Goal: Task Accomplishment & Management: Complete application form

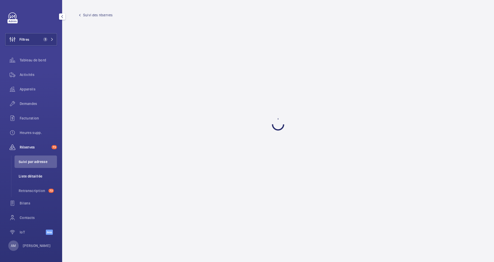
click at [33, 178] on span "Liste détaillée" at bounding box center [38, 176] width 38 height 5
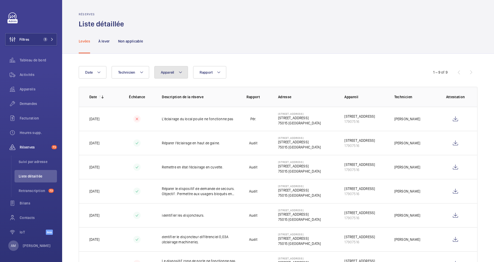
click at [179, 71] on mat-icon at bounding box center [180, 72] width 4 height 6
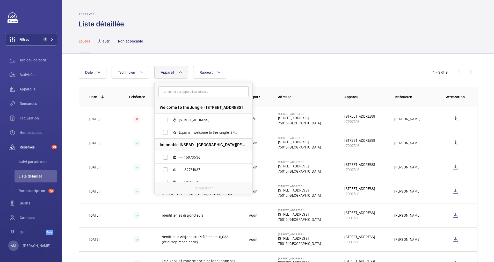
click at [181, 92] on input "text" at bounding box center [203, 91] width 90 height 11
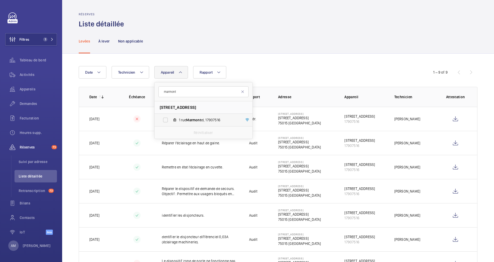
type input "marmont"
click at [167, 118] on label "[STREET_ADDRESS]" at bounding box center [200, 120] width 90 height 12
click at [167, 118] on input "[STREET_ADDRESS]" at bounding box center [165, 120] width 10 height 10
checkbox input "true"
click at [290, 72] on div "Date Technicien Appareil 1 marmont [STREET_ADDRESS][GEOGRAPHIC_DATA][STREET_ADD…" at bounding box center [247, 72] width 337 height 12
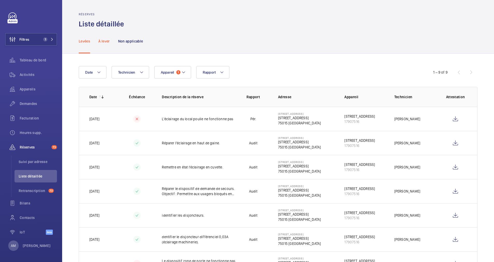
click at [101, 40] on p "À lever" at bounding box center [103, 41] width 11 height 5
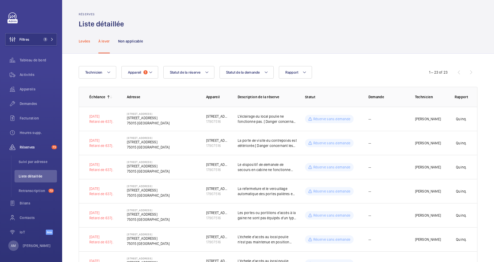
click at [84, 44] on div "Levées" at bounding box center [84, 41] width 11 height 25
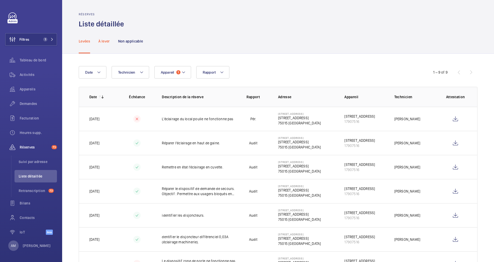
click at [105, 40] on p "À lever" at bounding box center [103, 41] width 11 height 5
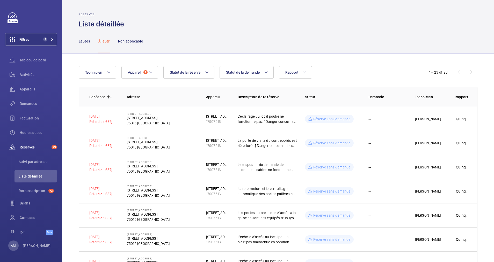
scroll to position [39, 0]
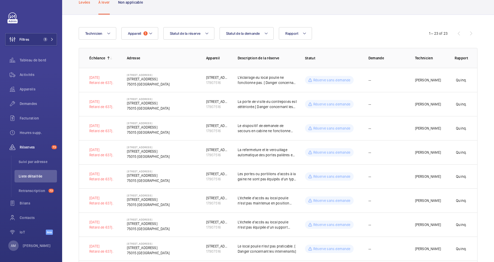
click at [85, 4] on p "Levées" at bounding box center [84, 2] width 11 height 5
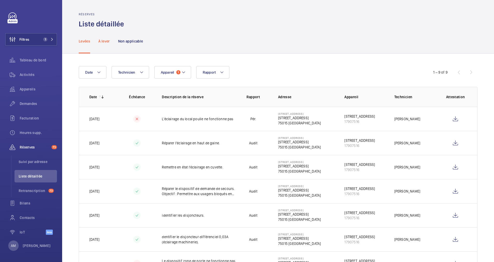
click at [104, 44] on div "À lever" at bounding box center [103, 41] width 11 height 25
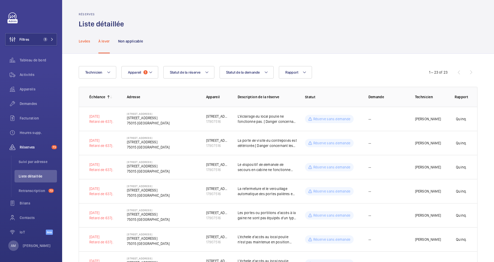
click at [81, 42] on p "Levées" at bounding box center [84, 41] width 11 height 5
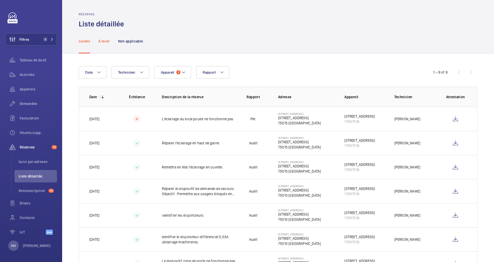
click at [105, 42] on p "À lever" at bounding box center [103, 41] width 11 height 5
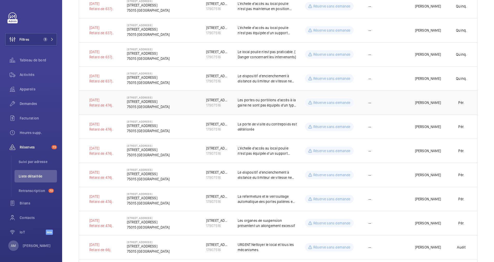
scroll to position [272, 0]
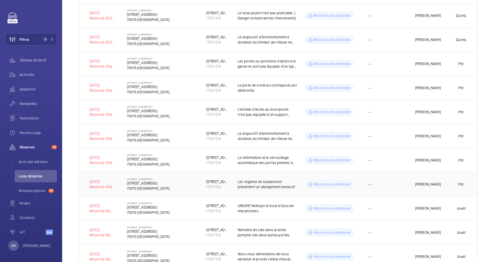
click at [184, 187] on td "[STREET_ADDRESS]" at bounding box center [158, 184] width 79 height 24
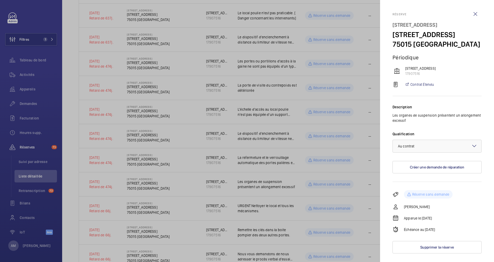
scroll to position [0, 0]
click at [131, 183] on div at bounding box center [247, 131] width 494 height 262
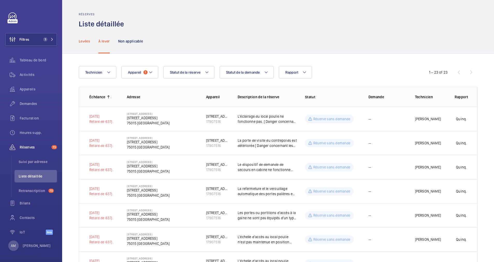
click at [82, 41] on p "Levées" at bounding box center [84, 41] width 11 height 5
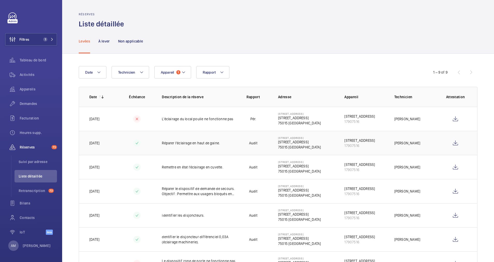
scroll to position [39, 0]
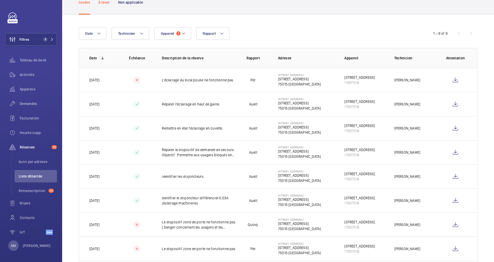
click at [101, 3] on p "À lever" at bounding box center [103, 2] width 11 height 5
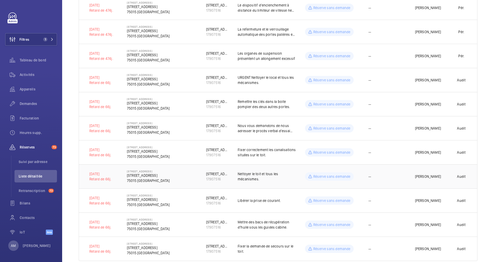
scroll to position [412, 0]
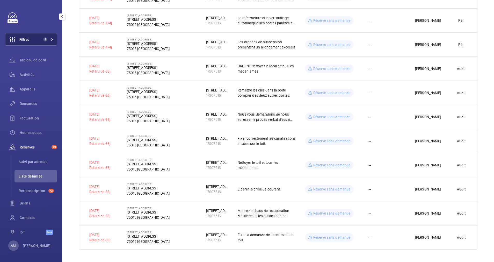
click at [44, 38] on span "1" at bounding box center [45, 39] width 4 height 4
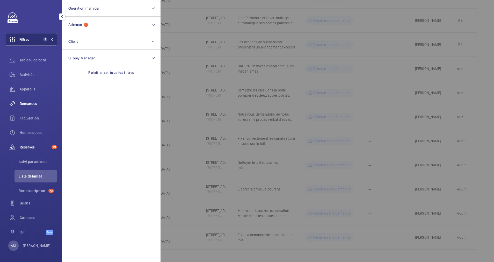
click at [27, 101] on span "Demandes" at bounding box center [38, 103] width 37 height 5
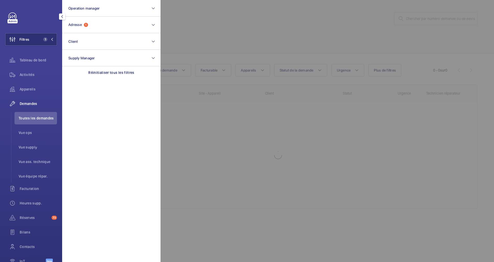
click at [268, 50] on div at bounding box center [408, 131] width 494 height 262
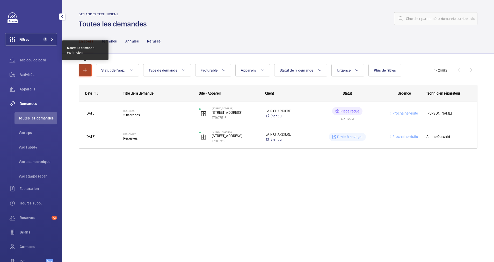
click at [83, 66] on button "button" at bounding box center [85, 70] width 13 height 12
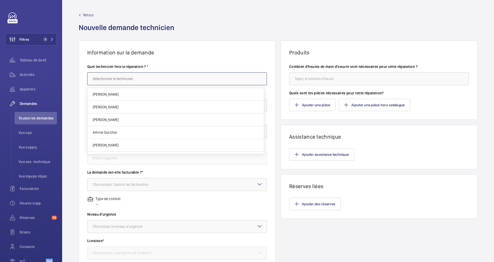
click at [125, 82] on input "text" at bounding box center [177, 78] width 180 height 13
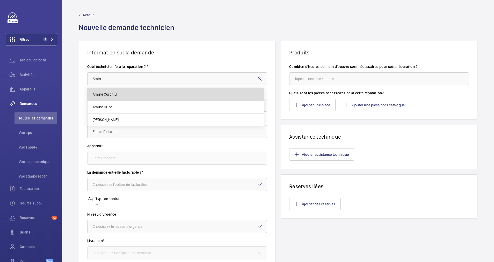
click at [121, 95] on mat-option "Amine Ourchid" at bounding box center [176, 94] width 176 height 13
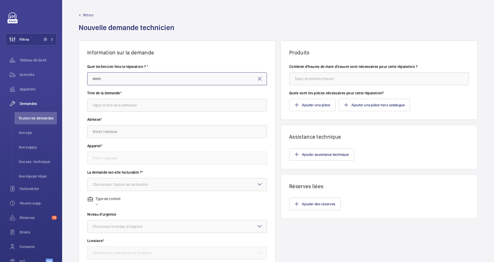
type input "Amine Ourchid"
click at [132, 105] on input "text" at bounding box center [177, 105] width 180 height 13
type input "Réserves"
click at [117, 133] on input "text" at bounding box center [177, 131] width 180 height 13
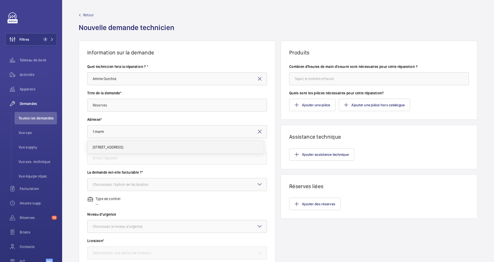
click at [123, 148] on span "[STREET_ADDRESS]" at bounding box center [108, 147] width 31 height 5
type input "[STREET_ADDRESS]"
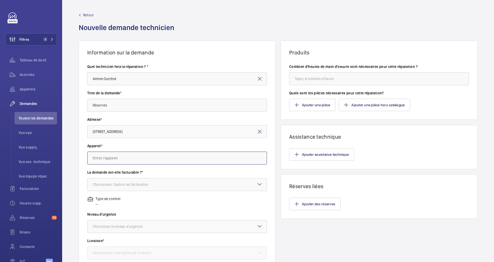
click at [121, 158] on input "text" at bounding box center [177, 158] width 180 height 13
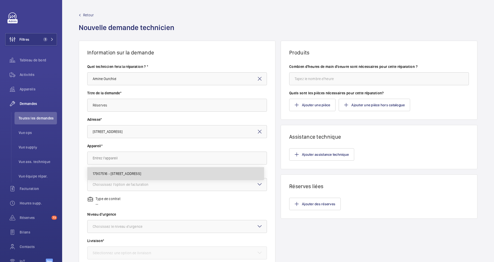
click at [120, 171] on span "17907516 - [STREET_ADDRESS]" at bounding box center [117, 173] width 48 height 5
type input "17907516 - [STREET_ADDRESS]"
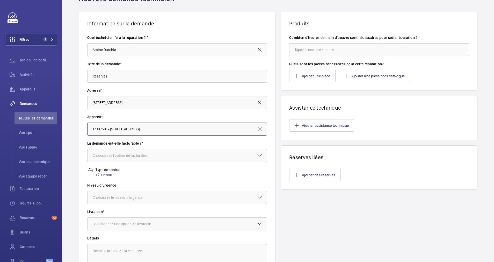
scroll to position [39, 0]
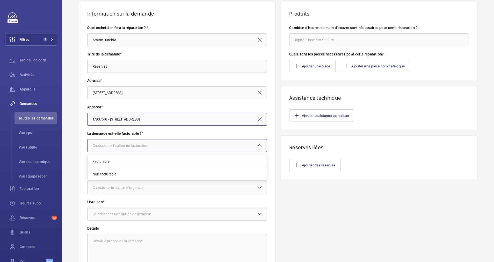
click at [148, 145] on div "Choississez l'option de facturation" at bounding box center [127, 145] width 69 height 5
click at [124, 160] on span "Facturable" at bounding box center [177, 161] width 169 height 5
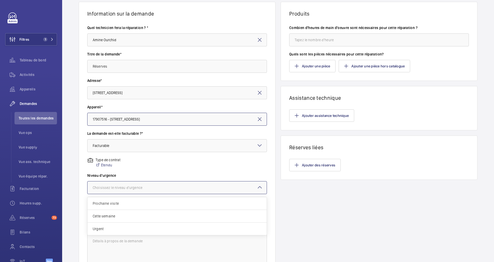
click at [124, 186] on div "Choisissez le niveau d'urgence" at bounding box center [124, 187] width 63 height 5
click at [135, 206] on span "Prochaine visite" at bounding box center [177, 203] width 169 height 5
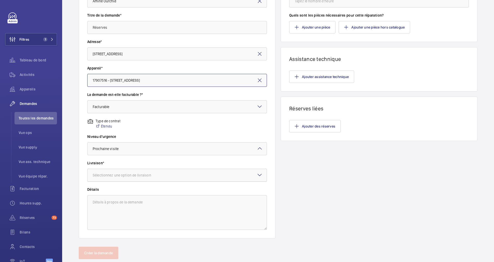
click at [159, 175] on div "Sélectionnez une option de livraison" at bounding box center [128, 174] width 71 height 5
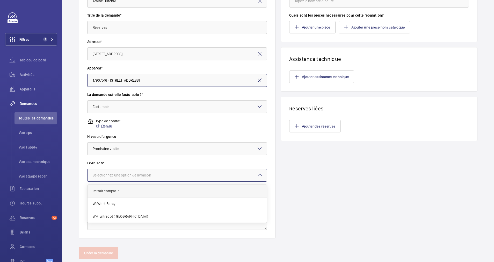
click at [143, 188] on span "Retrait comptoir" at bounding box center [177, 190] width 169 height 5
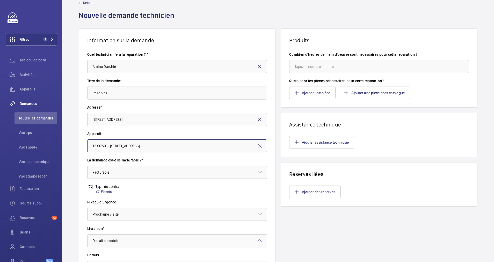
scroll to position [0, 0]
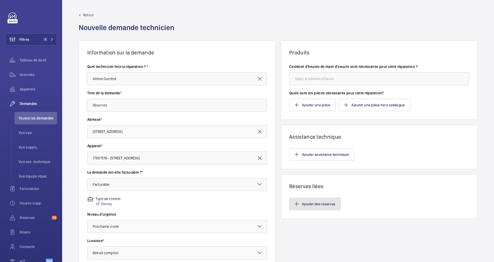
click at [295, 204] on mat-icon "button" at bounding box center [297, 204] width 4 height 4
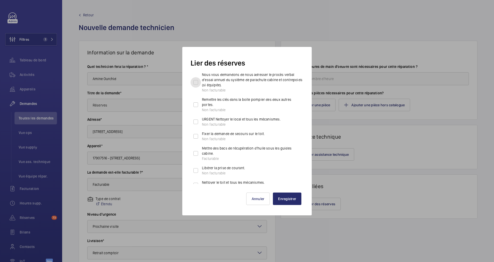
click at [195, 81] on input "Nous vous demandons de nous adresser le procès verbal d'essai annuel du système…" at bounding box center [196, 82] width 10 height 10
checkbox input "true"
click at [196, 102] on input "Remettre les clés dans la boite pompier des deux autres portes. Non facturable" at bounding box center [196, 104] width 10 height 10
checkbox input "true"
click at [196, 123] on input "URGENT Nettoyer le local et tous les mécanismes. Non facturable" at bounding box center [196, 122] width 10 height 10
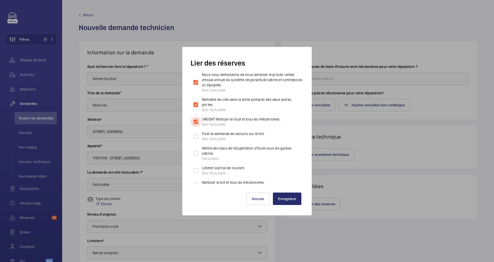
checkbox input "true"
click at [195, 135] on input "Fixer la demande de secours sur le toit. Non facturable" at bounding box center [196, 136] width 10 height 10
checkbox input "true"
click at [195, 153] on input "Mettre des bacs de récupération d'huile sous les guides cabine. Facturable" at bounding box center [196, 153] width 10 height 10
checkbox input "true"
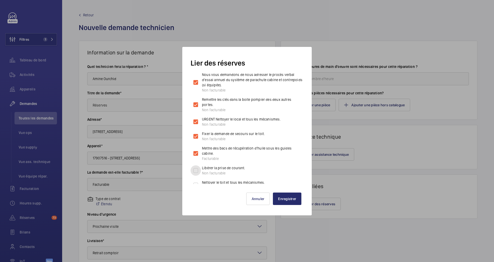
click at [196, 168] on input "Libérer la prise de courant. Non facturable" at bounding box center [196, 170] width 10 height 10
checkbox input "true"
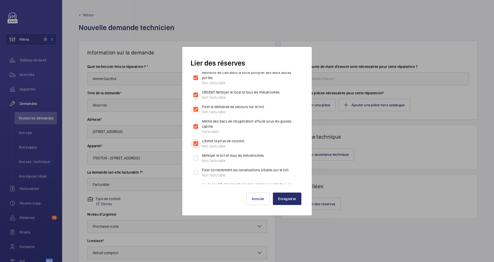
scroll to position [39, 0]
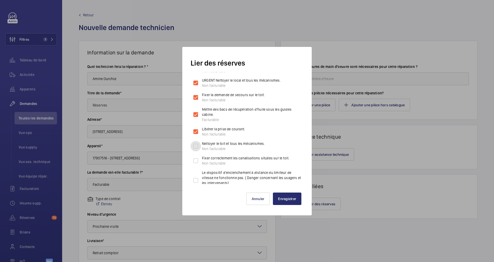
click at [196, 145] on input "Nettoyer le toit et tous les mécanismes. Non facturable" at bounding box center [196, 146] width 10 height 10
checkbox input "true"
click at [195, 158] on input "Fixer correctement les canalisations situées sur le toit. Non facturable" at bounding box center [196, 160] width 10 height 10
checkbox input "true"
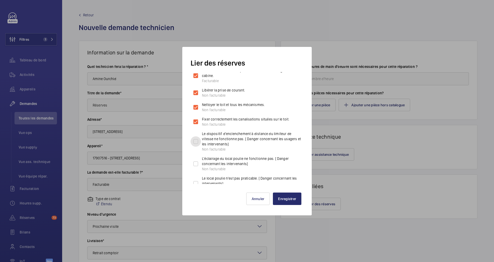
click at [196, 141] on input "Le dispositif d'enclenchement à distance du limiteur de vitesse ne fonctionne p…" at bounding box center [196, 141] width 10 height 10
checkbox input "true"
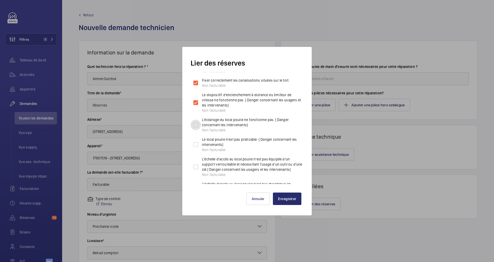
click at [197, 125] on input "L'éclairage du local poulie ne fonctionne pas. [ Danger concernant les interven…" at bounding box center [196, 125] width 10 height 10
checkbox input "true"
click at [194, 143] on input "Le local poulie n'est pas praticable. [ Danger concernant les intervenants] Non…" at bounding box center [196, 144] width 10 height 10
checkbox input "true"
click at [195, 167] on input "L'échelle d'accès au local poulie n'est pas équipée d'un support verrouillable …" at bounding box center [196, 167] width 10 height 10
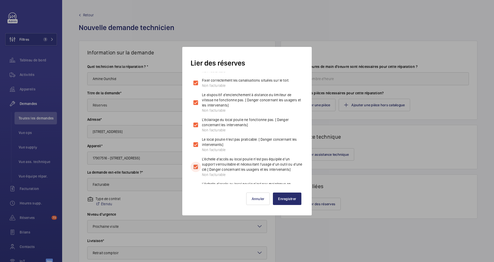
checkbox input "true"
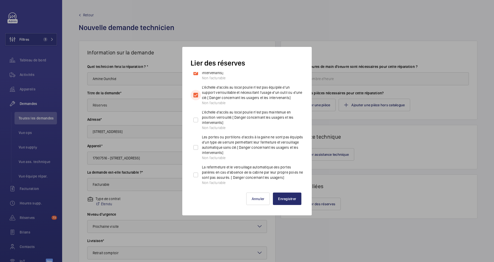
scroll to position [194, 0]
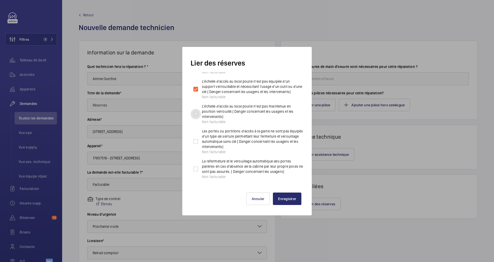
click at [193, 117] on input "L'échelle d'accès au local poulie n'est pas maintenue en position verrouillé.[ …" at bounding box center [196, 114] width 10 height 10
checkbox input "true"
drag, startPoint x: 193, startPoint y: 145, endPoint x: 199, endPoint y: 171, distance: 26.8
click at [193, 145] on input "Les portes ou portillons d'accès à la gaine ne sont pas équipés d'un type de se…" at bounding box center [196, 141] width 10 height 10
checkbox input "true"
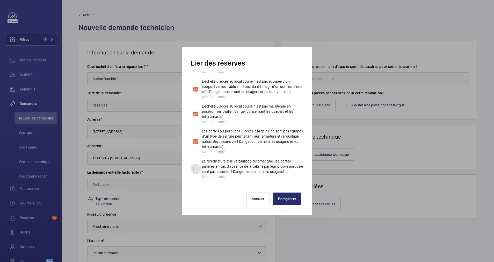
click at [199, 174] on input "La refermeture et le verouillage automatique des portes palières en cas d'absen…" at bounding box center [196, 169] width 10 height 10
checkbox input "true"
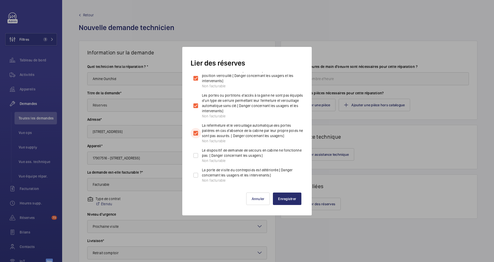
scroll to position [272, 0]
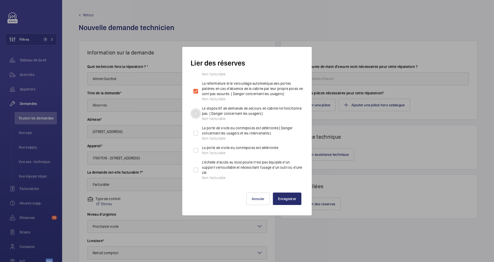
click at [195, 117] on input "Le dispositif de demande de secours en cabine ne fonctionne pas. [ Danger conce…" at bounding box center [196, 113] width 10 height 10
checkbox input "true"
click at [195, 134] on input "La porte de visite du contrepoids est détériorée.[ Danger concernant les usager…" at bounding box center [196, 133] width 10 height 10
checkbox input "true"
click at [194, 155] on input "La porte de visite du contrepoids est détériorée Non facturable" at bounding box center [196, 150] width 10 height 10
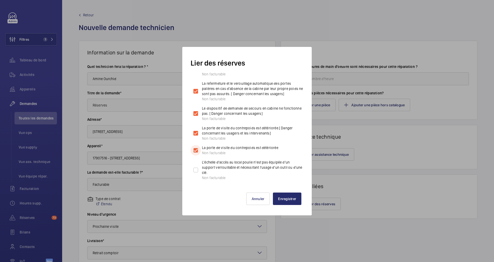
checkbox input "true"
click at [195, 175] on input "L'échelle d'accès au local poulie n'est pas équipée d'un support verrouillable …" at bounding box center [196, 170] width 10 height 10
checkbox input "true"
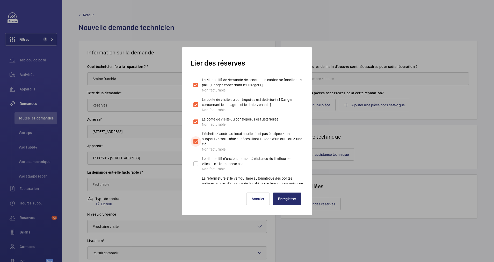
scroll to position [311, 0]
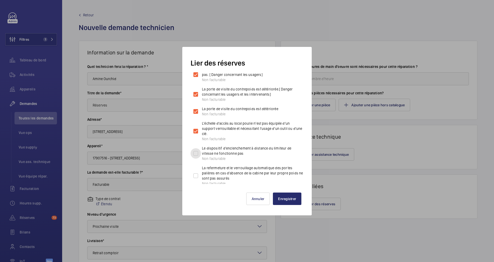
click at [193, 158] on input "Le dispositif d'enclenchement à distance du limiteur de vitesse ne fonctionne p…" at bounding box center [196, 153] width 10 height 10
checkbox input "true"
drag, startPoint x: 195, startPoint y: 178, endPoint x: 199, endPoint y: 172, distance: 7.3
click at [196, 178] on input "La refermeture et le verrouillage automatique des portes palières en cas d'abse…" at bounding box center [196, 175] width 10 height 10
checkbox input "true"
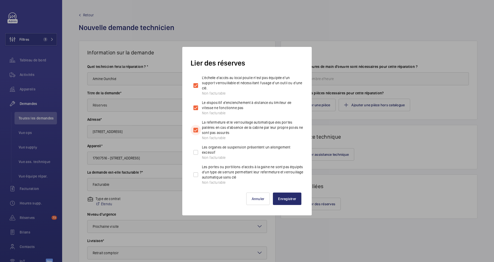
scroll to position [363, 0]
click at [194, 156] on input "Les organes de suspension présentent un allongement excessif Non facturable" at bounding box center [196, 151] width 10 height 10
checkbox input "true"
click at [194, 174] on input "Les portes ou portillons d'accès à la gaine ne sont pas équipés d'un type de se…" at bounding box center [196, 173] width 10 height 10
checkbox input "true"
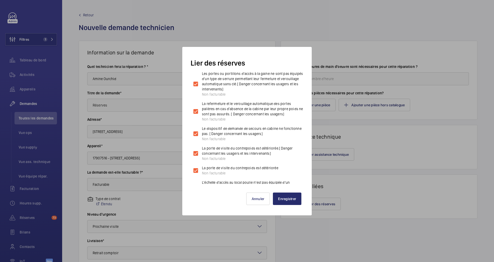
scroll to position [311, 0]
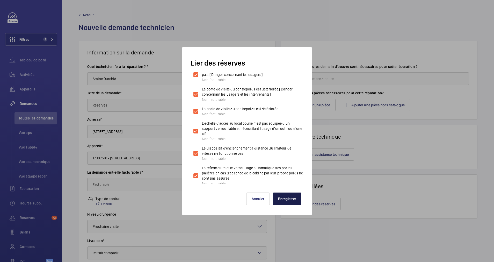
click at [284, 200] on button "Enregistrer" at bounding box center [287, 198] width 28 height 12
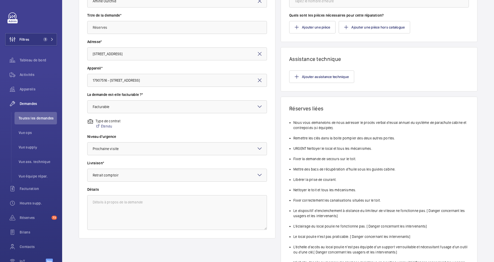
scroll to position [39, 0]
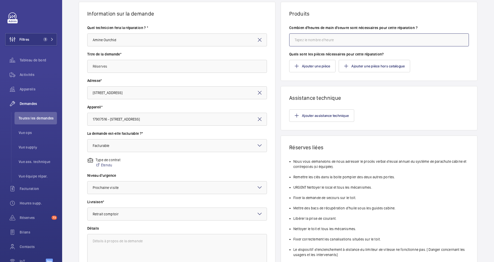
click at [318, 40] on input "number" at bounding box center [379, 39] width 180 height 13
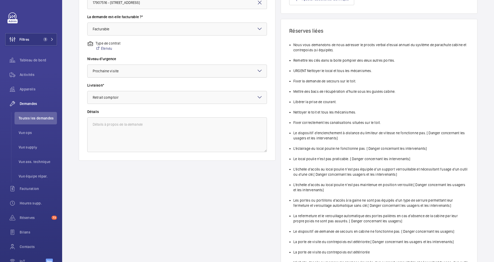
scroll to position [0, 0]
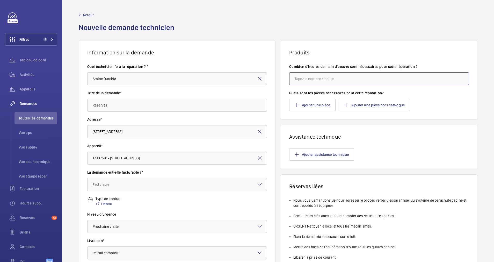
click at [306, 78] on input "number" at bounding box center [379, 78] width 180 height 13
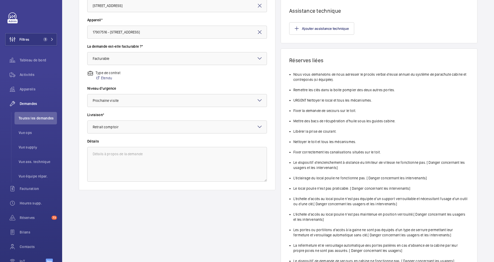
scroll to position [85, 0]
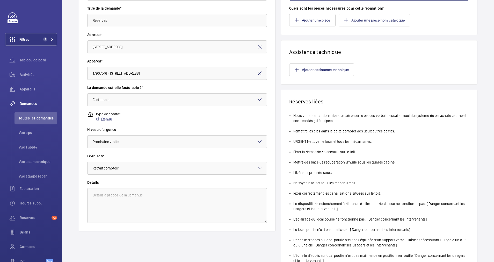
type input "1"
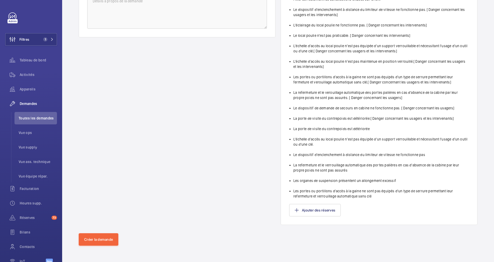
scroll to position [279, 0]
click at [90, 240] on button "Créer la demande" at bounding box center [99, 239] width 40 height 12
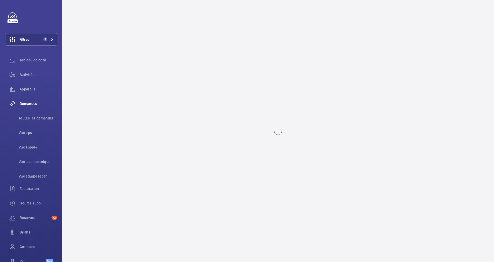
scroll to position [0, 0]
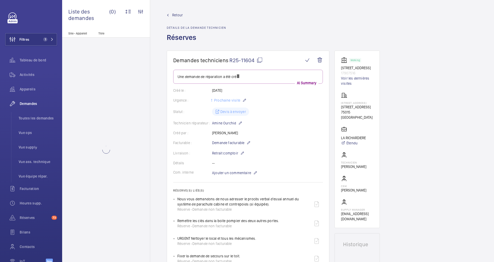
scroll to position [78, 0]
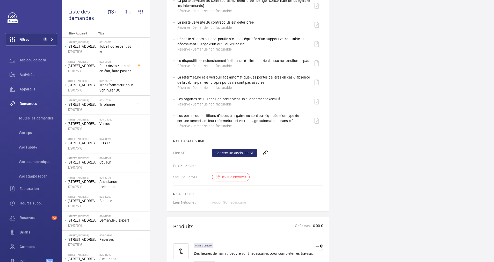
scroll to position [548, 0]
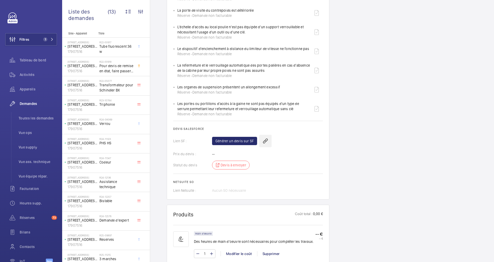
click at [263, 138] on wm-front-icon-button at bounding box center [265, 141] width 12 height 12
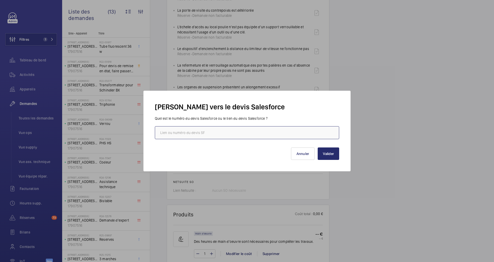
paste input "[URL][DOMAIN_NAME]"
type input "[URL][DOMAIN_NAME]"
click at [326, 154] on button "Valider" at bounding box center [328, 153] width 21 height 12
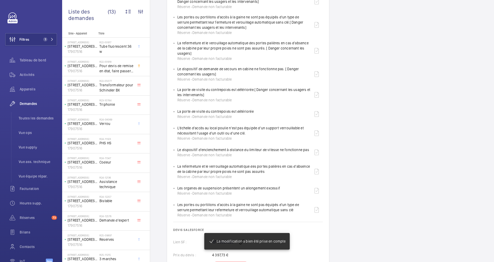
scroll to position [369, 0]
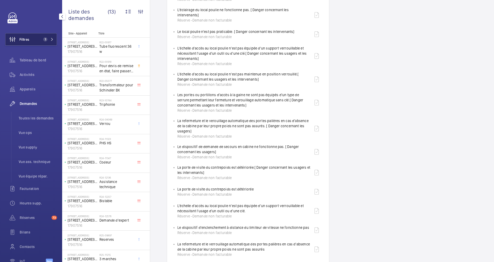
click at [37, 36] on button "Filtres 1" at bounding box center [31, 39] width 52 height 12
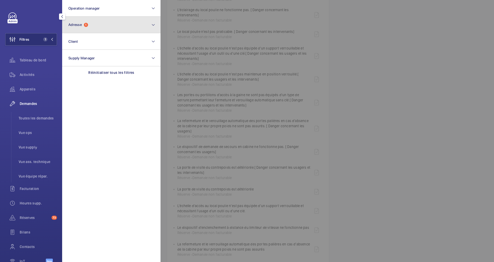
click at [116, 28] on button "Adresse 1" at bounding box center [111, 25] width 98 height 17
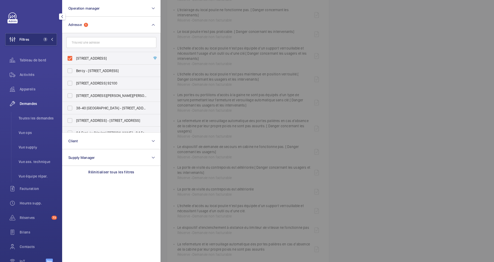
click at [70, 57] on label "[STREET_ADDRESS]" at bounding box center [107, 58] width 90 height 12
click at [70, 57] on input "[STREET_ADDRESS]" at bounding box center [70, 58] width 10 height 10
checkbox input "false"
click at [87, 45] on input "text" at bounding box center [111, 42] width 90 height 11
paste input "60 Jouffroy d'Abbans"
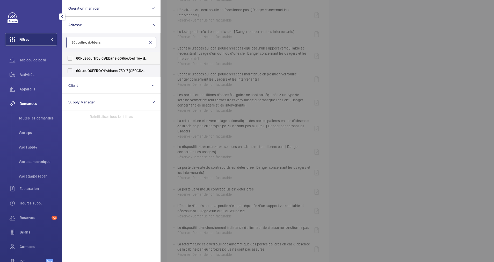
type input "60 Jouffroy d'Abbans"
click at [85, 57] on span "[STREET_ADDRESS] d'Abbans - [STREET_ADDRESS]" at bounding box center [111, 58] width 71 height 5
click at [75, 57] on input "[STREET_ADDRESS] d'Abbans - [STREET_ADDRESS]" at bounding box center [70, 58] width 10 height 10
checkbox input "true"
click at [80, 69] on span "60" at bounding box center [78, 71] width 4 height 4
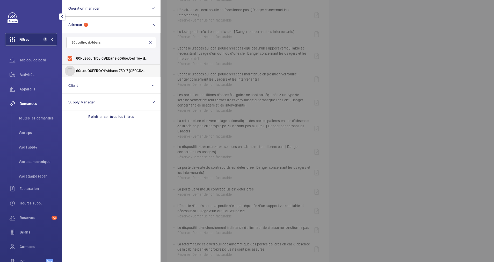
click at [75, 69] on input "[STREET_ADDRESS] - [STREET_ADDRESS]" at bounding box center [70, 71] width 10 height 10
checkbox input "true"
click at [32, 73] on span "Activités" at bounding box center [38, 74] width 37 height 5
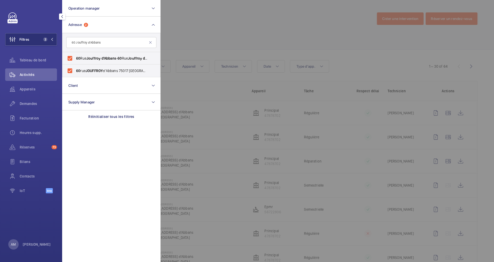
click at [212, 50] on div at bounding box center [408, 131] width 494 height 262
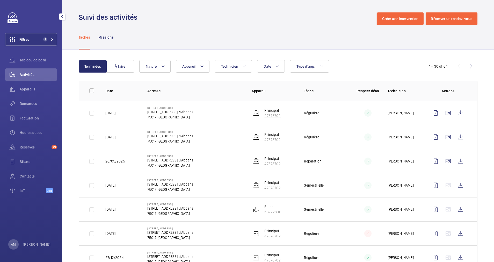
click at [272, 114] on p "47878702" at bounding box center [272, 115] width 16 height 5
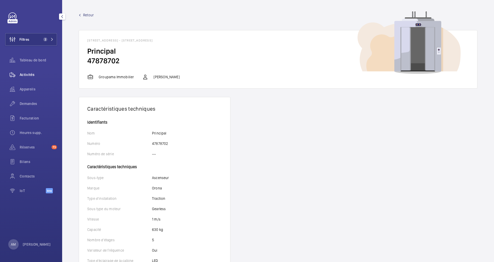
click at [30, 74] on span "Activités" at bounding box center [38, 74] width 37 height 5
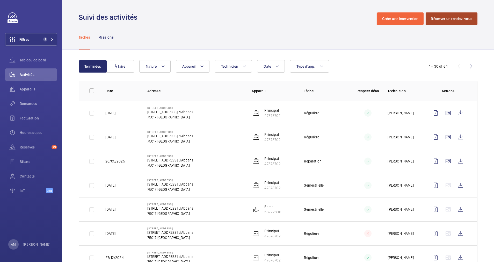
click at [438, 19] on button "Réserver un rendez-vous" at bounding box center [452, 18] width 52 height 12
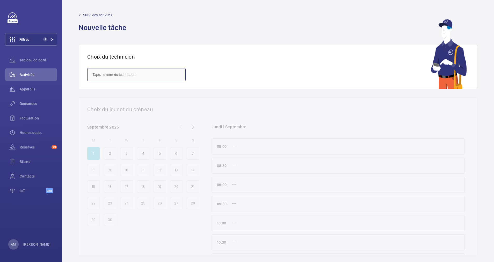
click at [150, 77] on input "text" at bounding box center [136, 74] width 98 height 13
click at [127, 88] on mat-option "[PERSON_NAME]" at bounding box center [137, 90] width 98 height 13
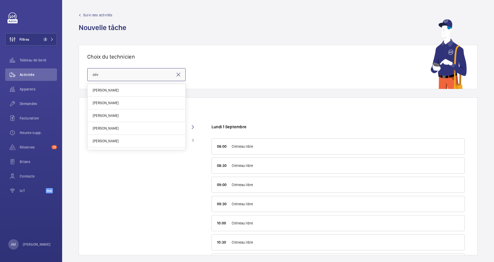
type input "[PERSON_NAME]"
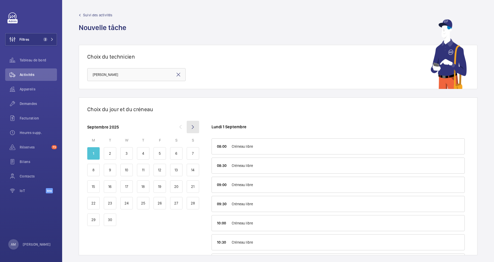
click at [191, 125] on mat-icon at bounding box center [193, 127] width 12 height 12
click at [126, 183] on div "15" at bounding box center [126, 186] width 12 height 12
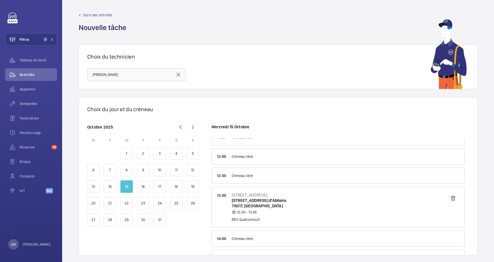
scroll to position [155, 0]
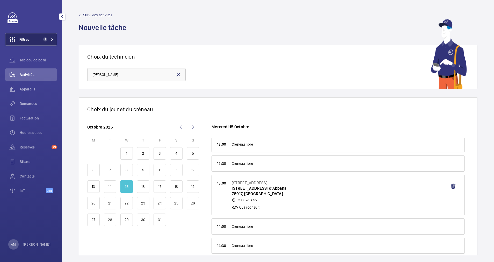
click at [47, 44] on button "Filtres 2" at bounding box center [31, 39] width 52 height 12
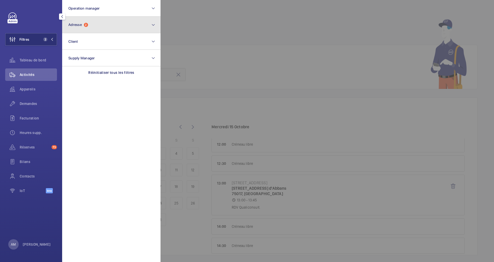
click at [88, 28] on button "Adresse 2" at bounding box center [111, 25] width 98 height 17
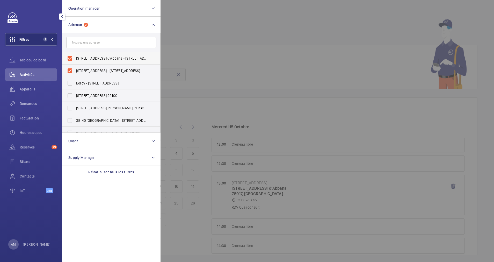
click at [74, 56] on label "[STREET_ADDRESS] d'Abbans - [STREET_ADDRESS]" at bounding box center [107, 58] width 90 height 12
click at [74, 56] on input "[STREET_ADDRESS] d'Abbans - [STREET_ADDRESS]" at bounding box center [70, 58] width 10 height 10
checkbox input "false"
click at [68, 75] on label "[STREET_ADDRESS] - [STREET_ADDRESS]" at bounding box center [107, 70] width 90 height 12
click at [68, 75] on input "[STREET_ADDRESS] - [STREET_ADDRESS]" at bounding box center [70, 71] width 10 height 10
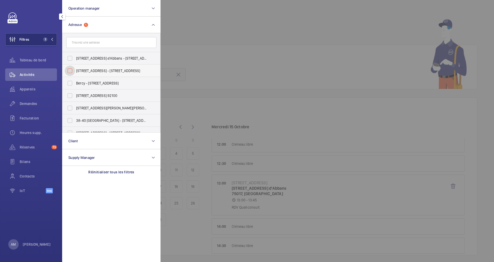
checkbox input "false"
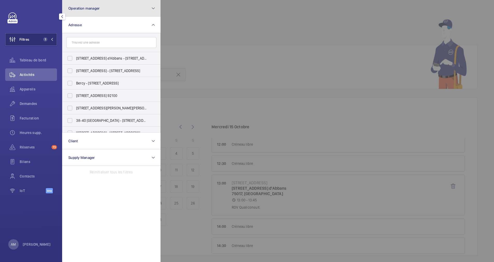
click at [100, 9] on button "Operation manager" at bounding box center [111, 8] width 98 height 17
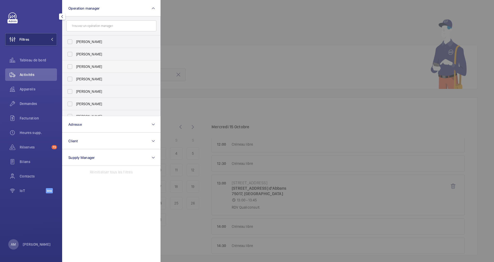
click at [68, 67] on label "[PERSON_NAME]" at bounding box center [107, 66] width 90 height 12
click at [68, 67] on input "[PERSON_NAME]" at bounding box center [70, 66] width 10 height 10
checkbox input "true"
click at [29, 90] on span "Appareils" at bounding box center [38, 89] width 37 height 5
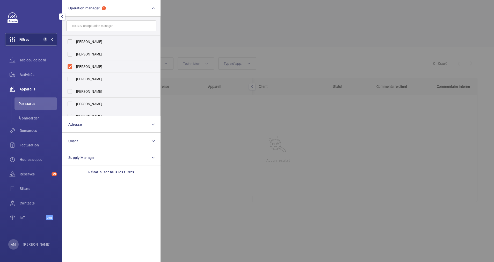
click at [224, 10] on div at bounding box center [408, 131] width 494 height 262
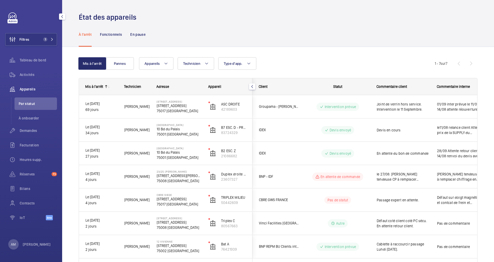
scroll to position [27, 0]
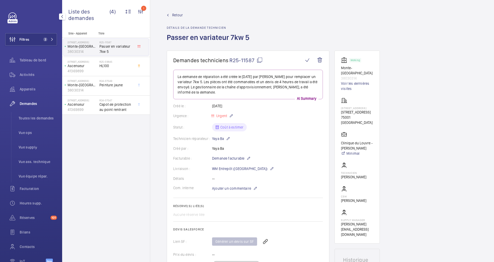
drag, startPoint x: 46, startPoint y: 41, endPoint x: 57, endPoint y: 39, distance: 10.7
click at [47, 41] on span "2" at bounding box center [47, 39] width 12 height 4
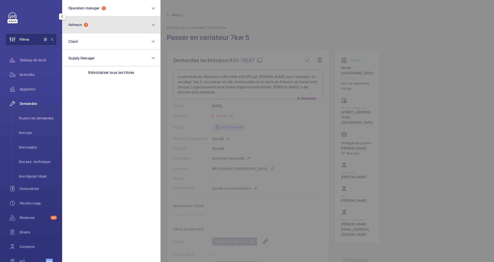
click at [96, 28] on button "Adresse 1" at bounding box center [111, 25] width 98 height 17
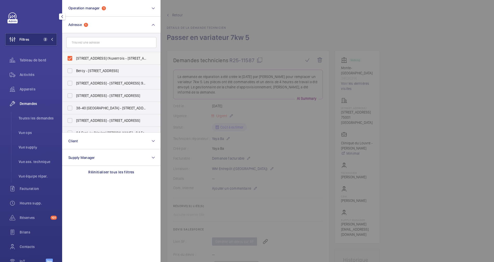
drag, startPoint x: 69, startPoint y: 57, endPoint x: 92, endPoint y: 42, distance: 27.2
click at [70, 57] on label "17 Rue des Prêtres Saint-Germain l'Auxerrois - 17 Rue des Prêtres Saint-Germain…" at bounding box center [107, 58] width 90 height 12
click at [70, 57] on input "17 Rue des Prêtres Saint-Germain l'Auxerrois - 17 Rue des Prêtres Saint-Germain…" at bounding box center [70, 58] width 10 height 10
checkbox input "false"
click at [93, 42] on input "text" at bounding box center [111, 42] width 90 height 11
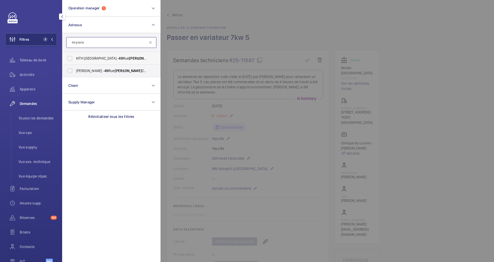
type input "49 pierre"
click at [93, 63] on label "KITH PARIS - 49 Rue Pierre Charron, PARIS 75008" at bounding box center [107, 58] width 90 height 12
click at [75, 63] on input "KITH PARIS - 49 Rue Pierre Charron, PARIS 75008" at bounding box center [70, 58] width 10 height 10
checkbox input "true"
click at [90, 70] on span "PERSHING HALL - 49 Rue Pierre Charron, 75008 PARIS, PARIS 75008" at bounding box center [111, 70] width 71 height 5
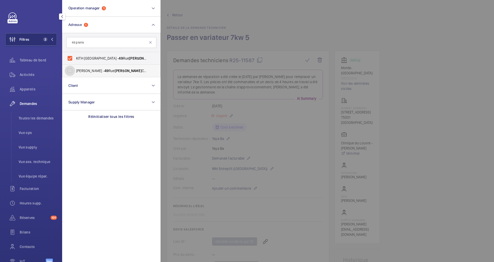
click at [75, 70] on input "PERSHING HALL - 49 Rue Pierre Charron, 75008 PARIS, PARIS 75008" at bounding box center [70, 71] width 10 height 10
checkbox input "true"
click at [26, 213] on div "Réserves 101" at bounding box center [31, 217] width 52 height 12
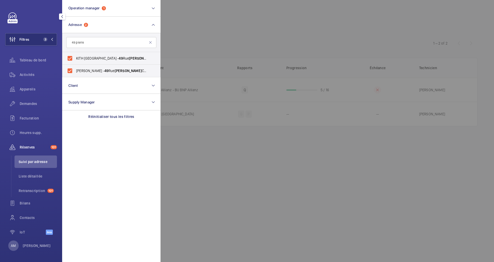
click at [279, 27] on div at bounding box center [408, 131] width 494 height 262
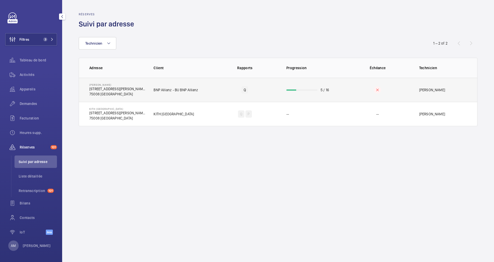
click at [299, 96] on td "5 / 16" at bounding box center [311, 90] width 66 height 24
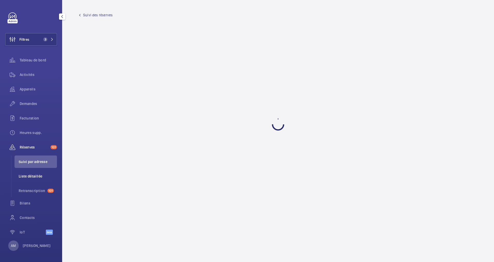
click at [32, 175] on span "Liste détaillée" at bounding box center [38, 176] width 38 height 5
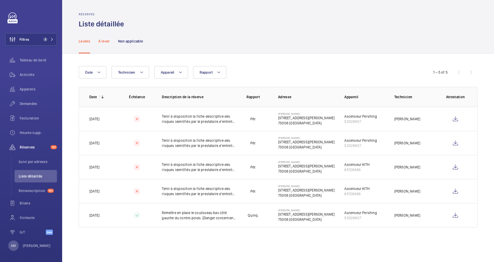
click at [105, 43] on p "À lever" at bounding box center [103, 41] width 11 height 5
